Goal: Information Seeking & Learning: Learn about a topic

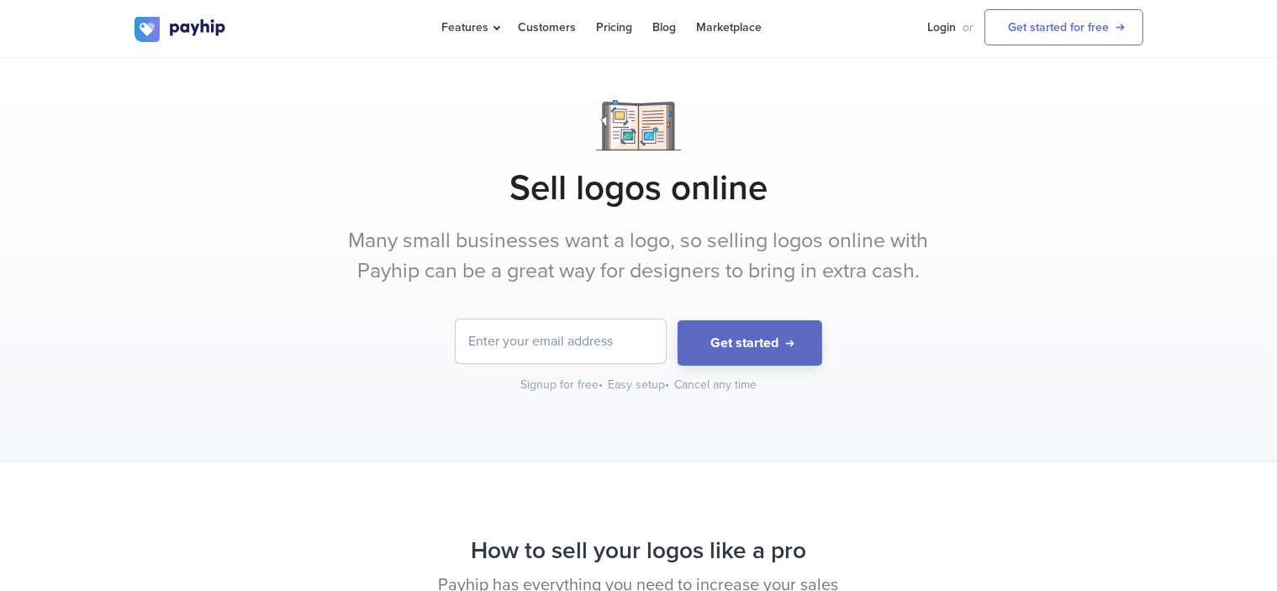
click at [591, 354] on input "email" at bounding box center [561, 342] width 210 height 44
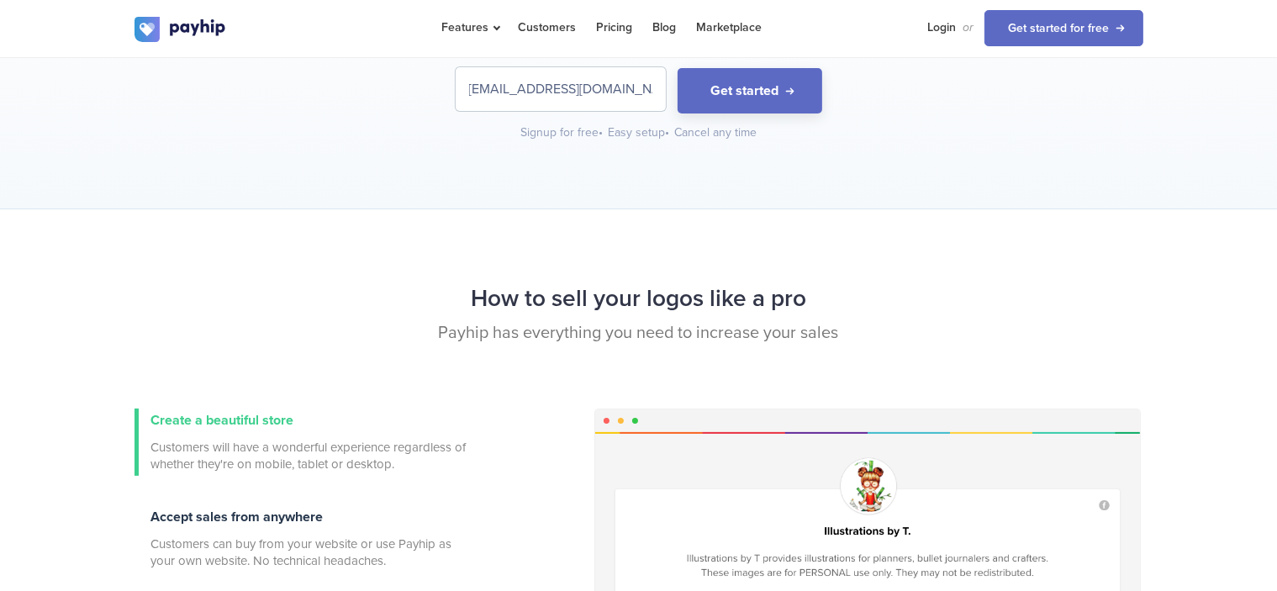
scroll to position [0, 2]
type input "brahim.abou.yousef@gmail.com"
click at [801, 93] on button "Get started" at bounding box center [750, 91] width 145 height 46
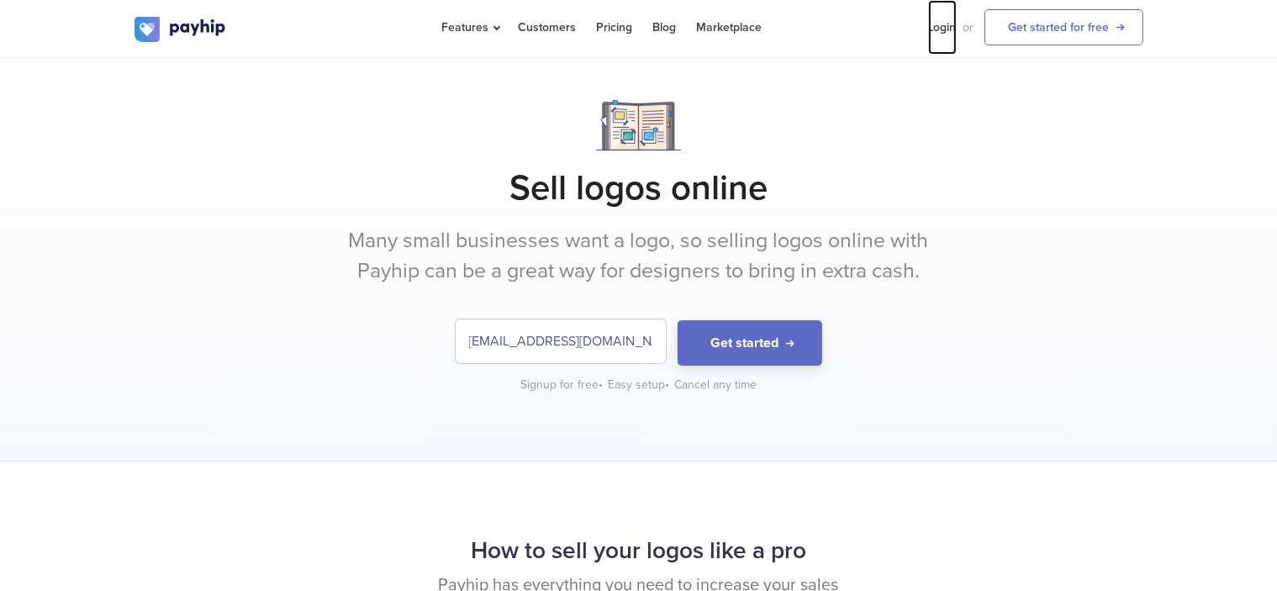
click at [938, 27] on link "Login" at bounding box center [942, 27] width 29 height 55
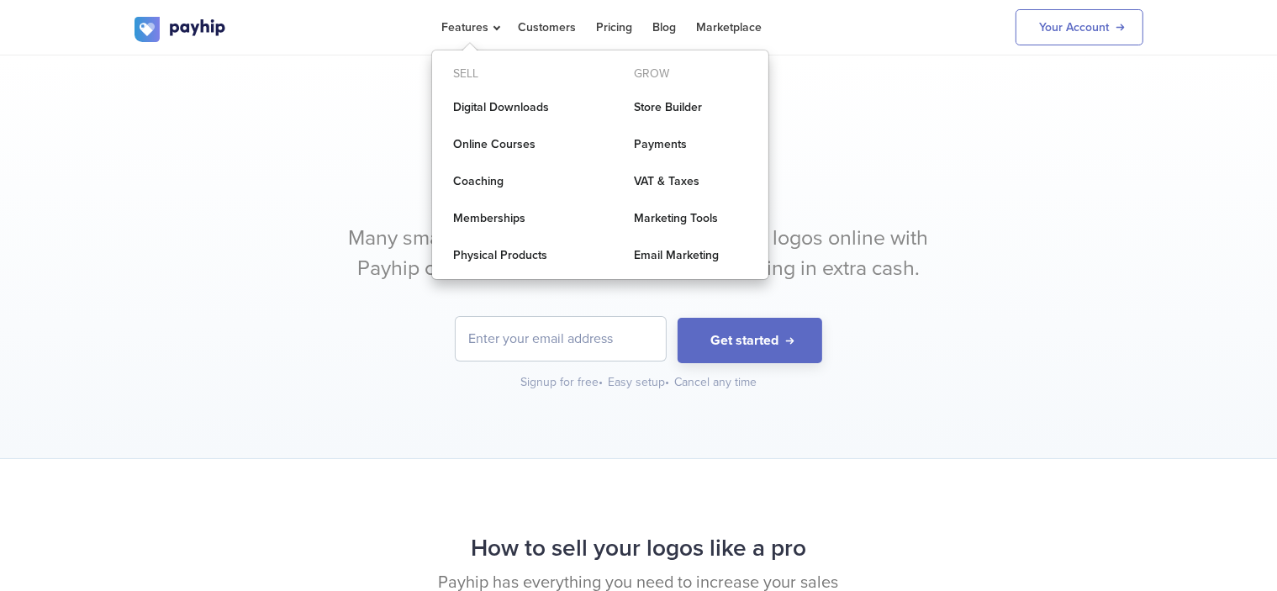
click at [501, 29] on li "Features Sell Digital Downloads Online Courses Coaching Memberships Grow" at bounding box center [470, 27] width 76 height 55
click at [492, 113] on link "Digital Downloads" at bounding box center [510, 108] width 156 height 34
